Goal: Task Accomplishment & Management: Use online tool/utility

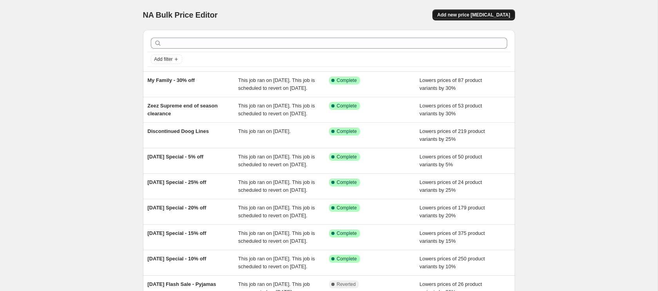
click at [470, 11] on button "Add new price [MEDICAL_DATA]" at bounding box center [473, 14] width 82 height 11
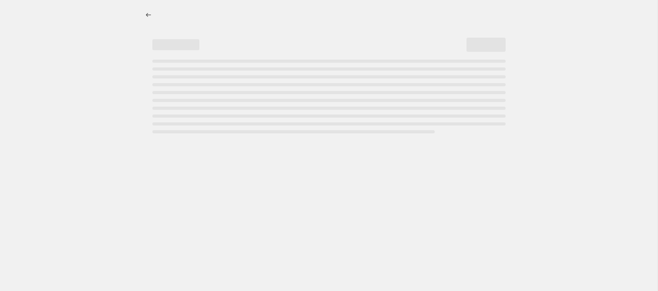
select select "percentage"
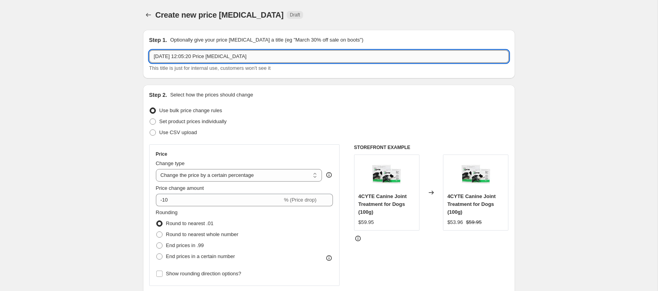
click at [186, 54] on input "[DATE] 12:05:20 Price [MEDICAL_DATA]" at bounding box center [329, 56] width 360 height 13
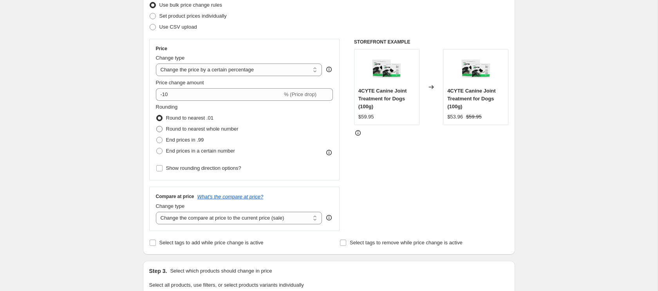
scroll to position [108, 0]
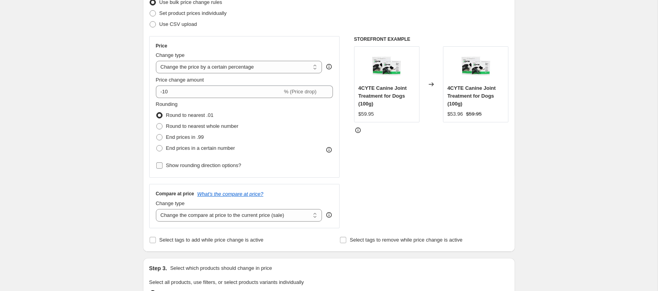
type input "[DATE] Special - 10% off"
click at [157, 168] on input "Show rounding direction options?" at bounding box center [159, 165] width 6 height 6
checkbox input "true"
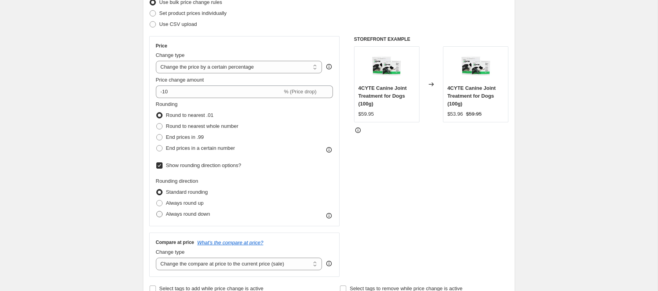
click at [161, 215] on span at bounding box center [159, 214] width 6 height 6
click at [157, 211] on input "Always round down" at bounding box center [156, 211] width 0 height 0
radio input "true"
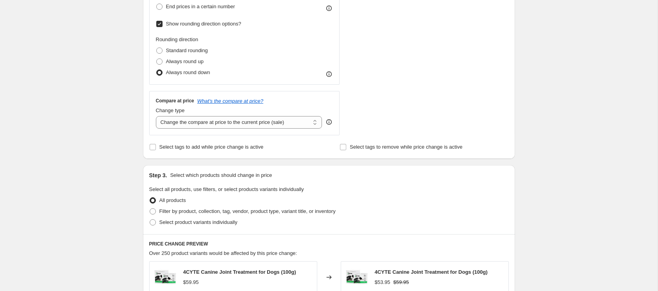
scroll to position [250, 0]
click at [155, 222] on span at bounding box center [153, 221] width 6 height 6
click at [150, 219] on input "Select product variants individually" at bounding box center [150, 218] width 0 height 0
radio input "true"
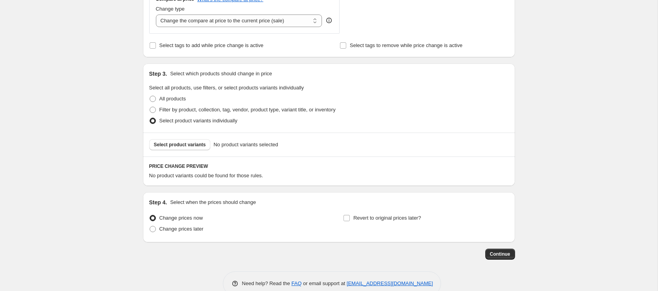
scroll to position [367, 0]
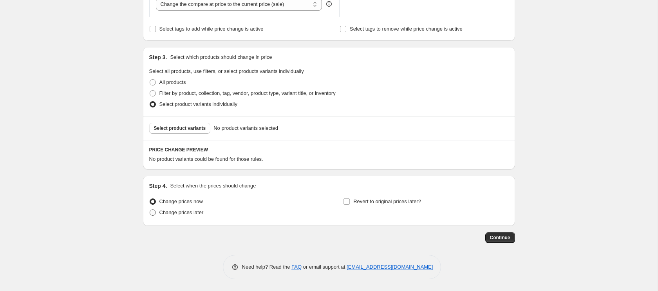
click at [153, 213] on span at bounding box center [153, 212] width 6 height 6
click at [150, 210] on input "Change prices later" at bounding box center [150, 209] width 0 height 0
radio input "true"
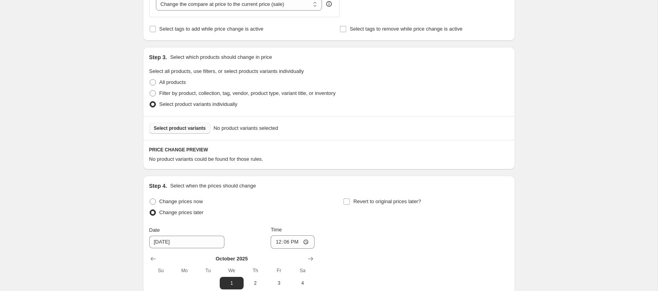
click at [191, 132] on button "Select product variants" at bounding box center [179, 128] width 61 height 11
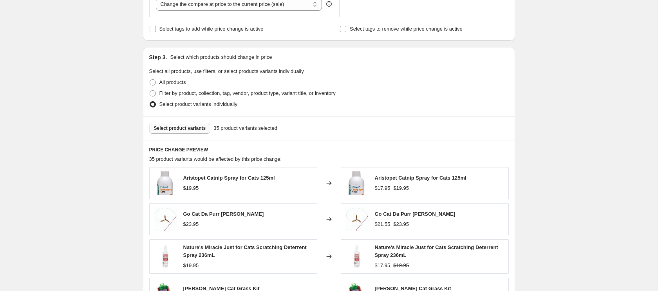
click at [187, 129] on span "Select product variants" at bounding box center [180, 128] width 52 height 6
